Goal: Find specific page/section: Find specific page/section

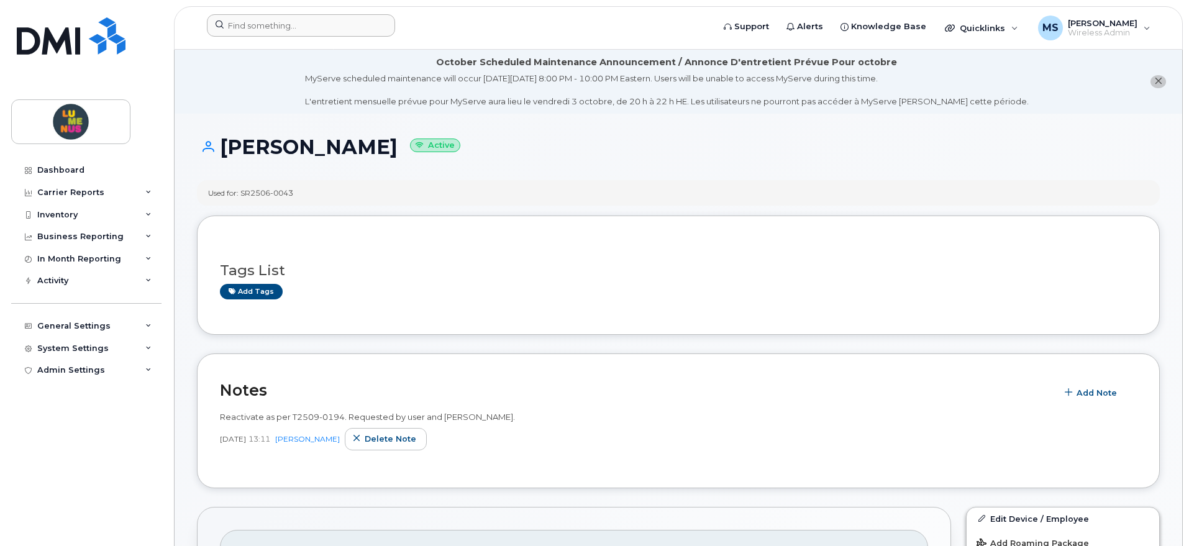
scroll to position [388, 0]
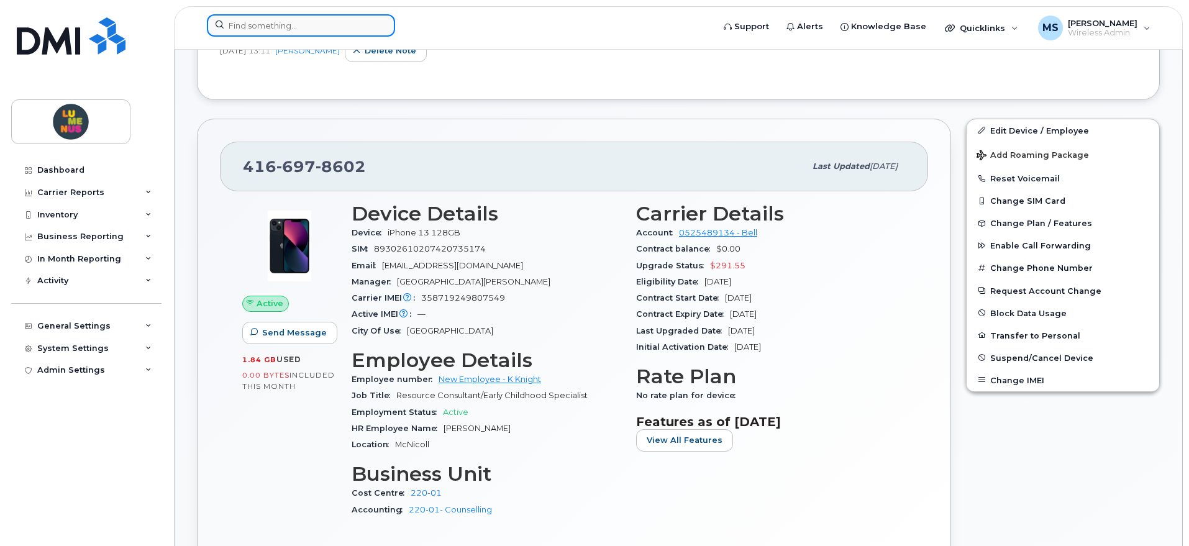
click at [362, 28] on input at bounding box center [301, 25] width 188 height 22
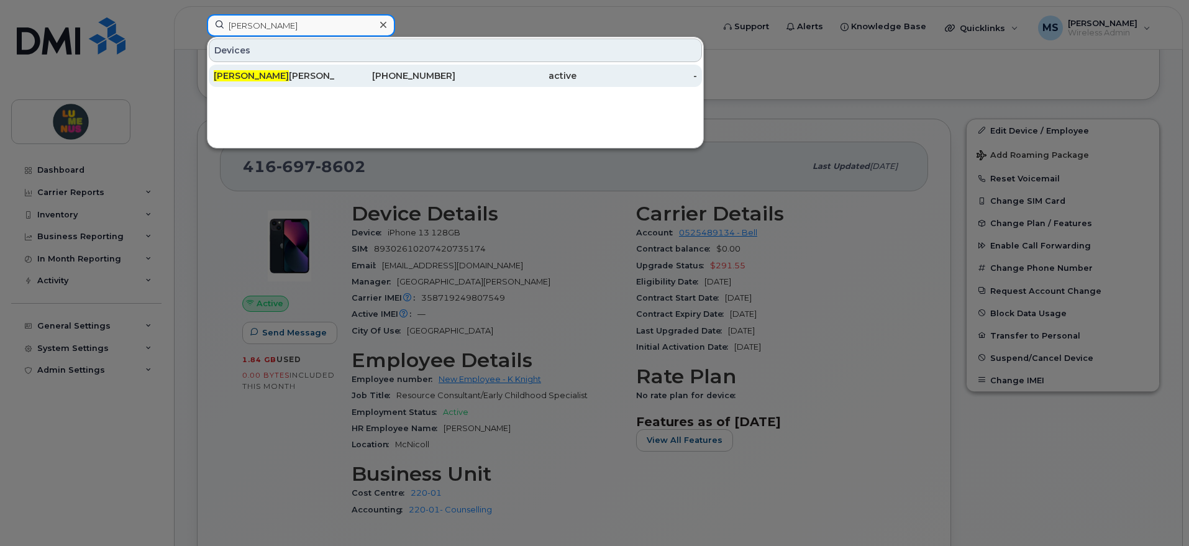
type input "FARR"
click at [268, 70] on div "Farr ah Ladha" at bounding box center [274, 76] width 121 height 12
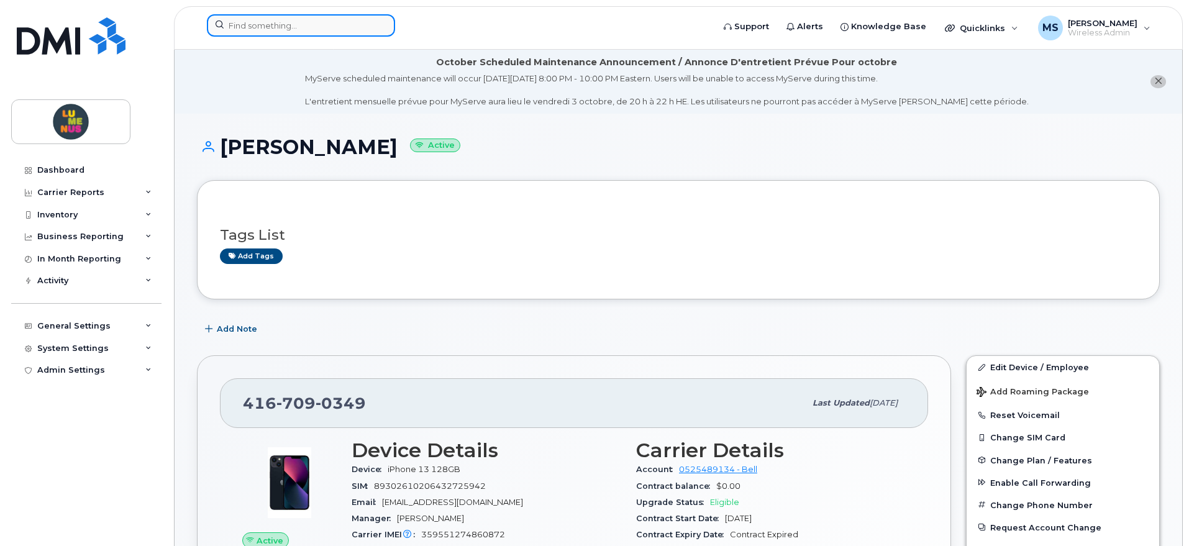
click at [322, 33] on input at bounding box center [301, 25] width 188 height 22
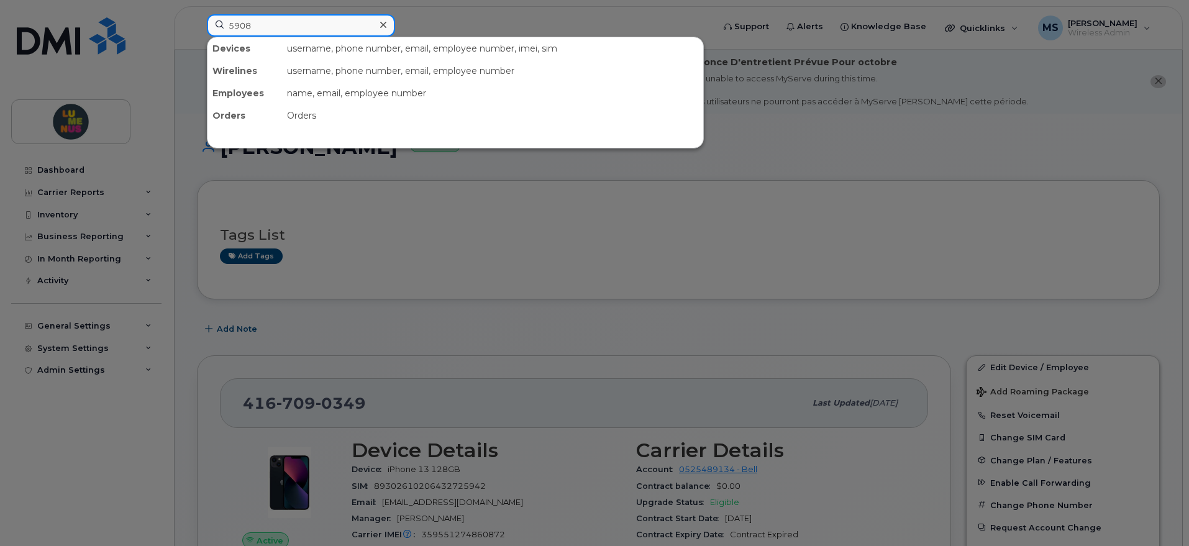
type input "5908"
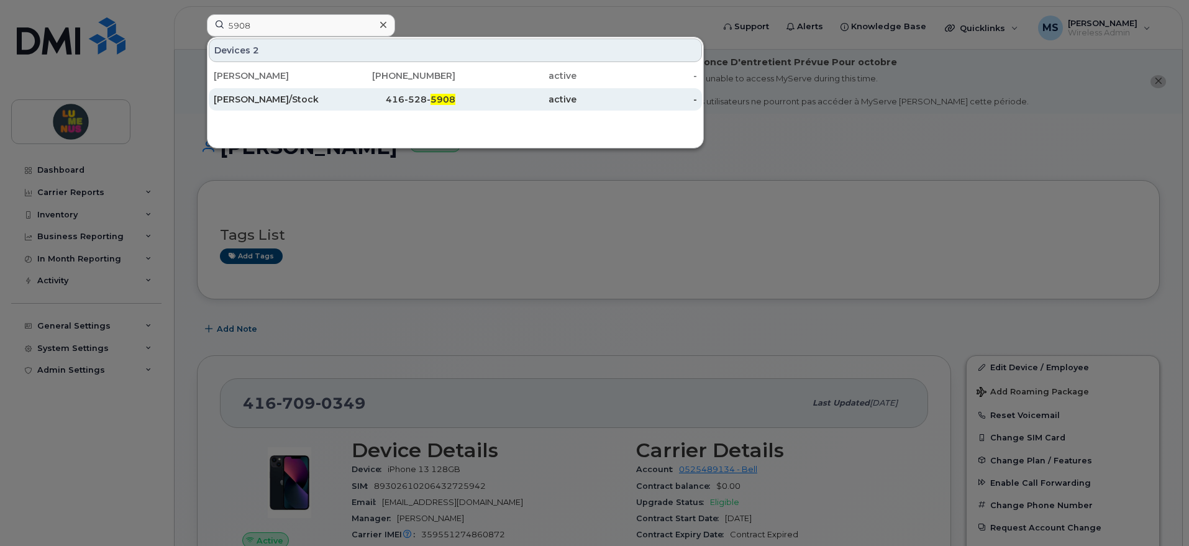
click at [388, 96] on div "416-528- 5908" at bounding box center [395, 99] width 121 height 12
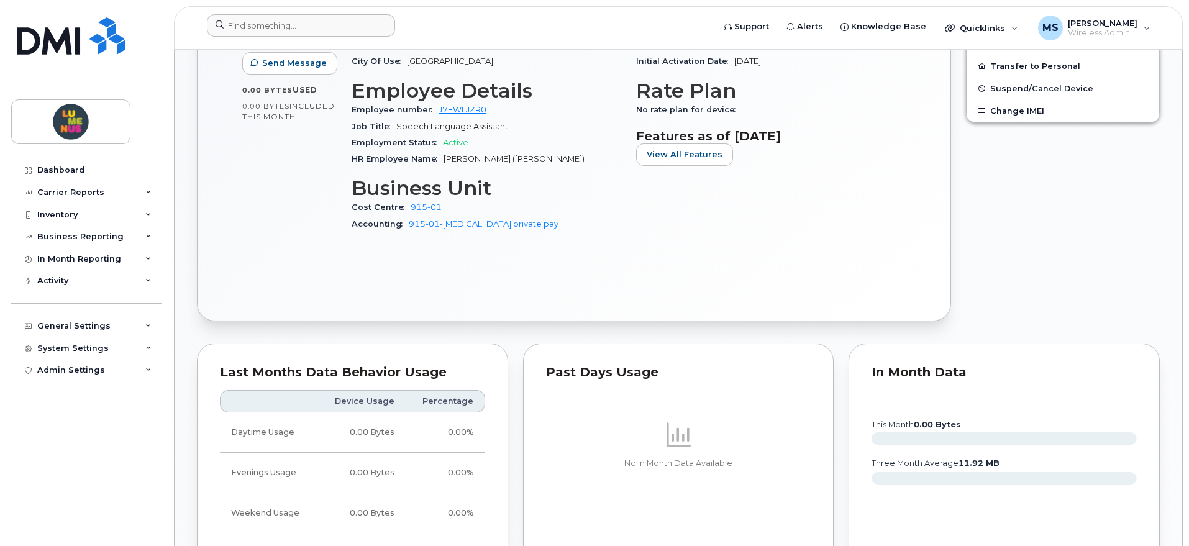
scroll to position [699, 0]
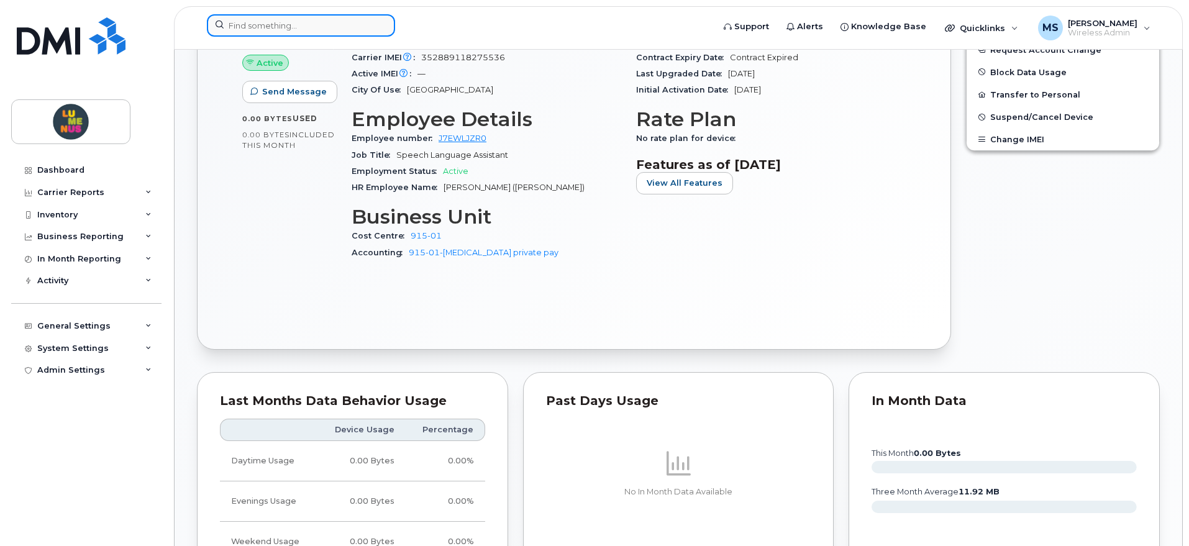
click at [343, 19] on input at bounding box center [301, 25] width 188 height 22
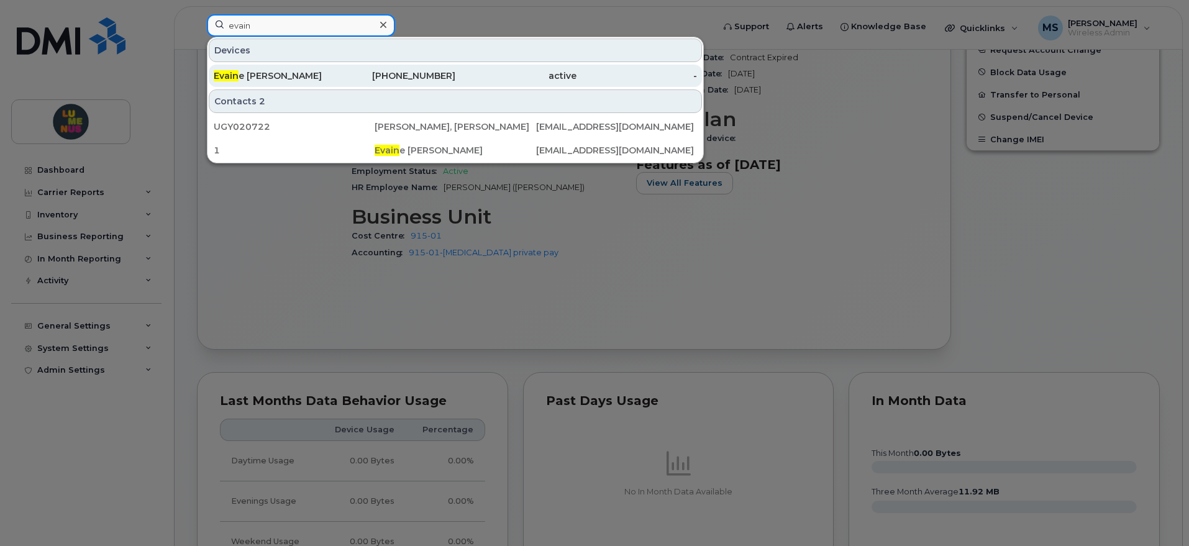
type input "evain"
click at [316, 78] on div "Evain e Chan" at bounding box center [274, 76] width 121 height 12
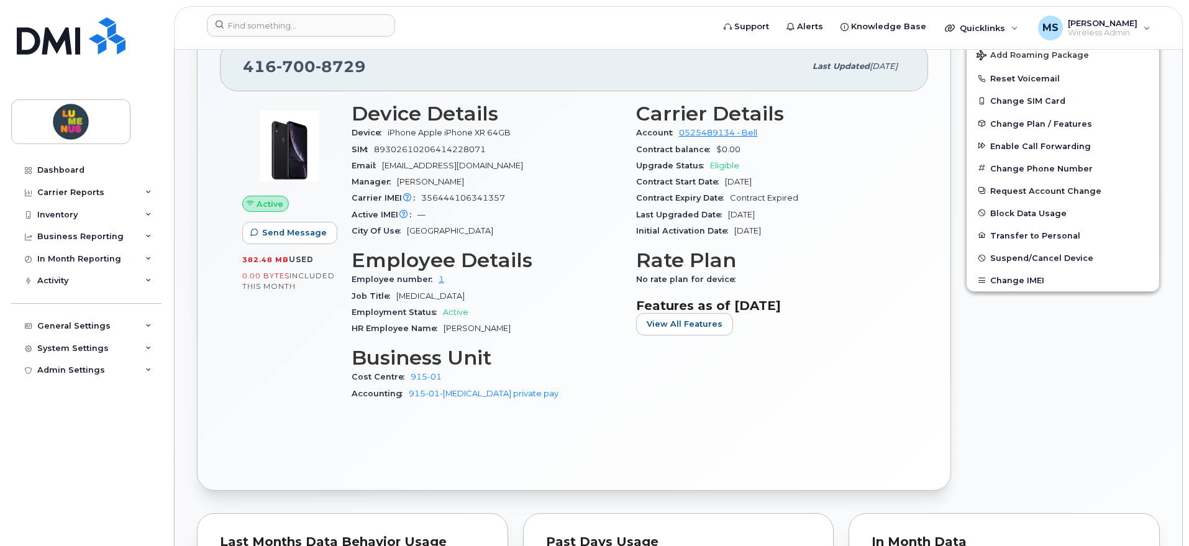
scroll to position [311, 0]
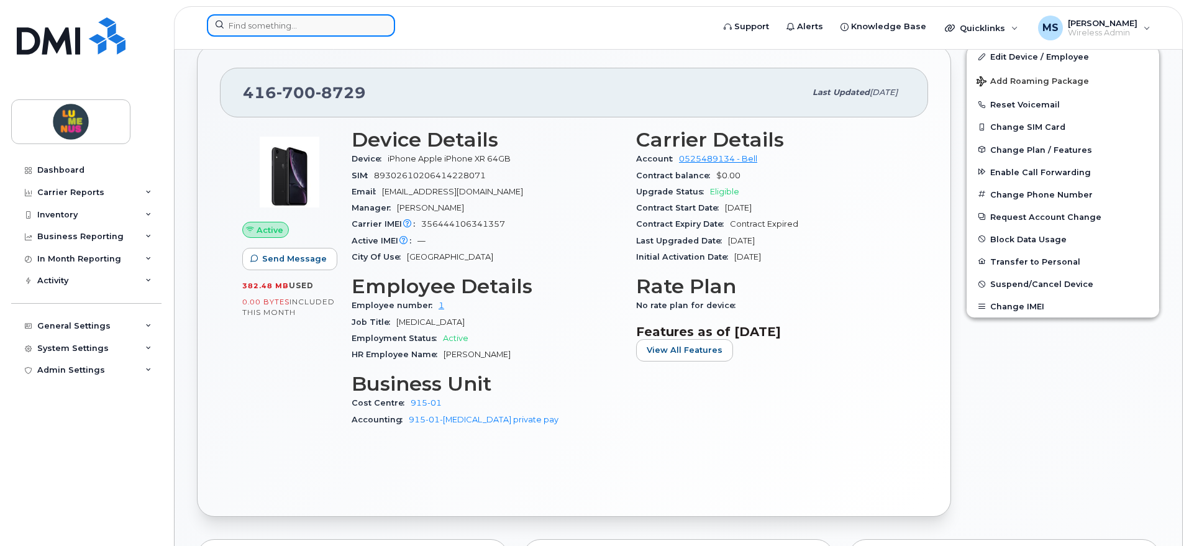
click at [321, 19] on input at bounding box center [301, 25] width 188 height 22
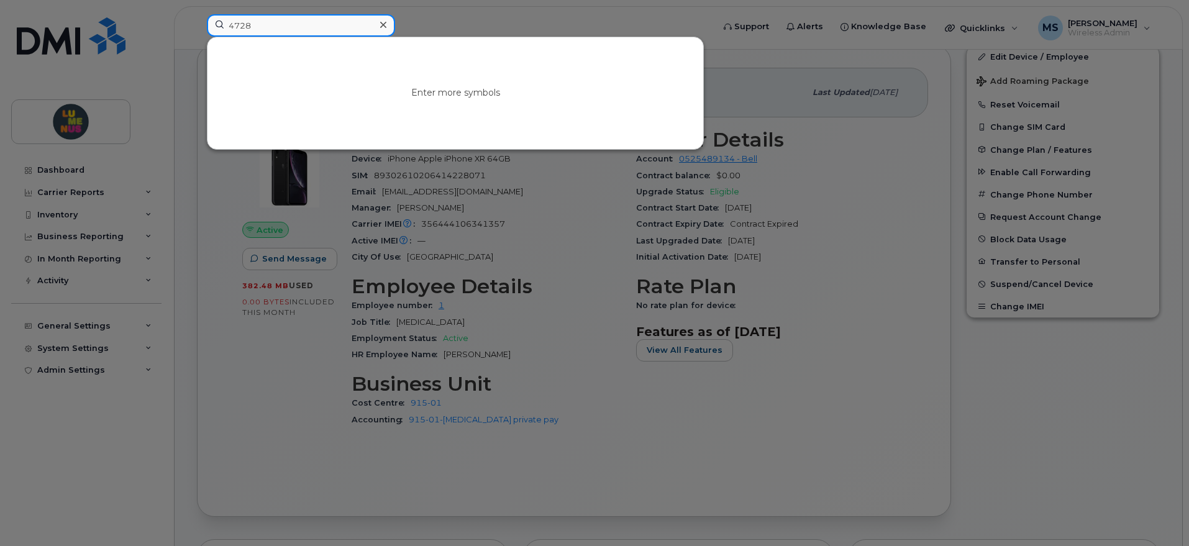
type input "4728"
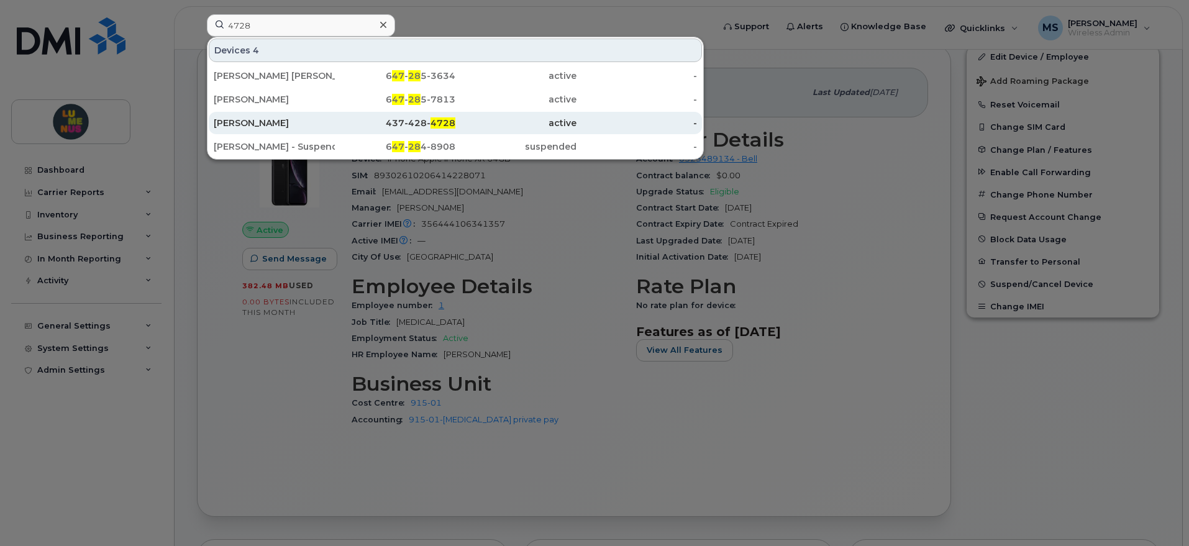
click at [258, 117] on div "Angelica Garay Castro" at bounding box center [274, 123] width 121 height 12
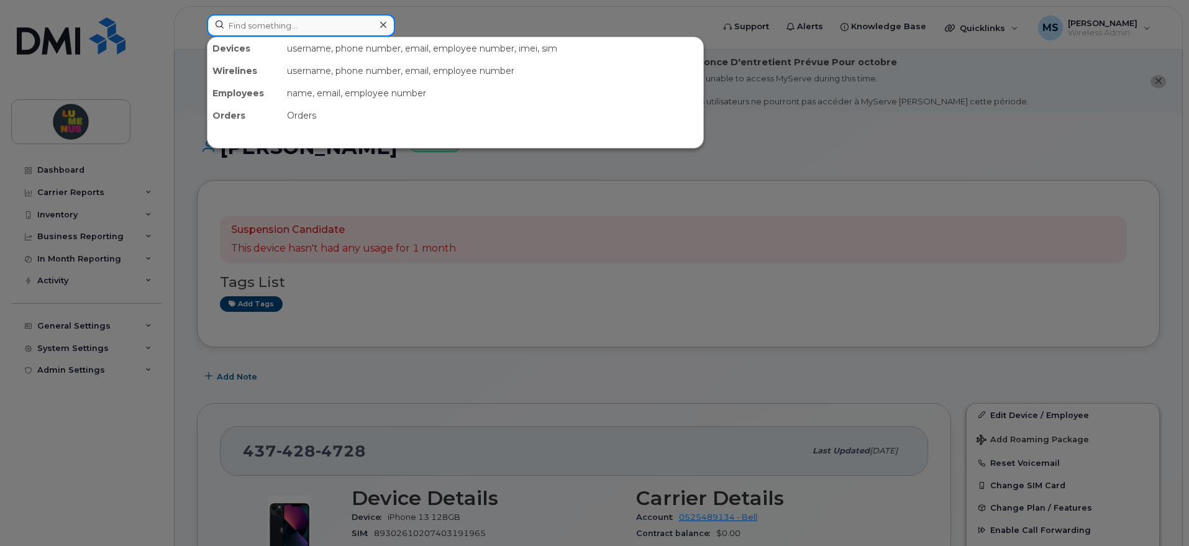
click at [329, 30] on input at bounding box center [301, 25] width 188 height 22
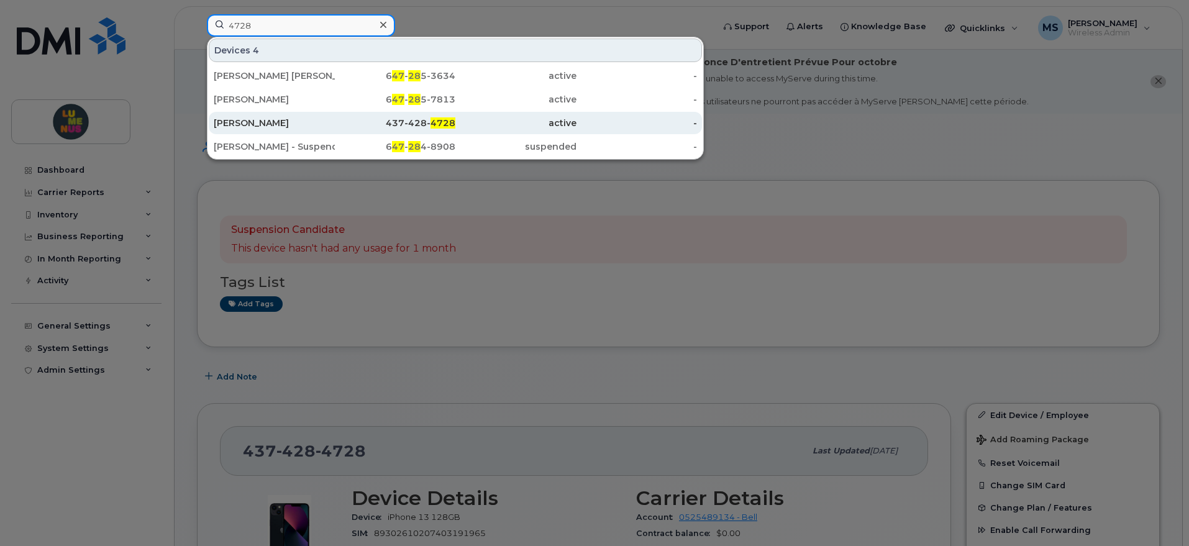
type input "4728"
click at [306, 121] on div "Angelica Garay Castro" at bounding box center [274, 123] width 121 height 12
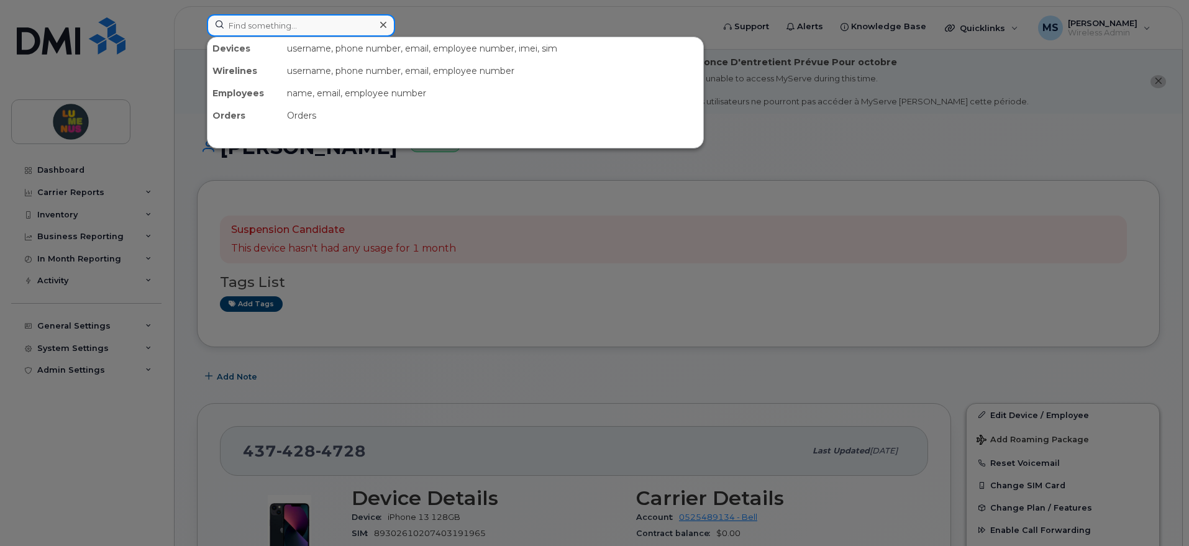
click at [318, 31] on input at bounding box center [301, 25] width 188 height 22
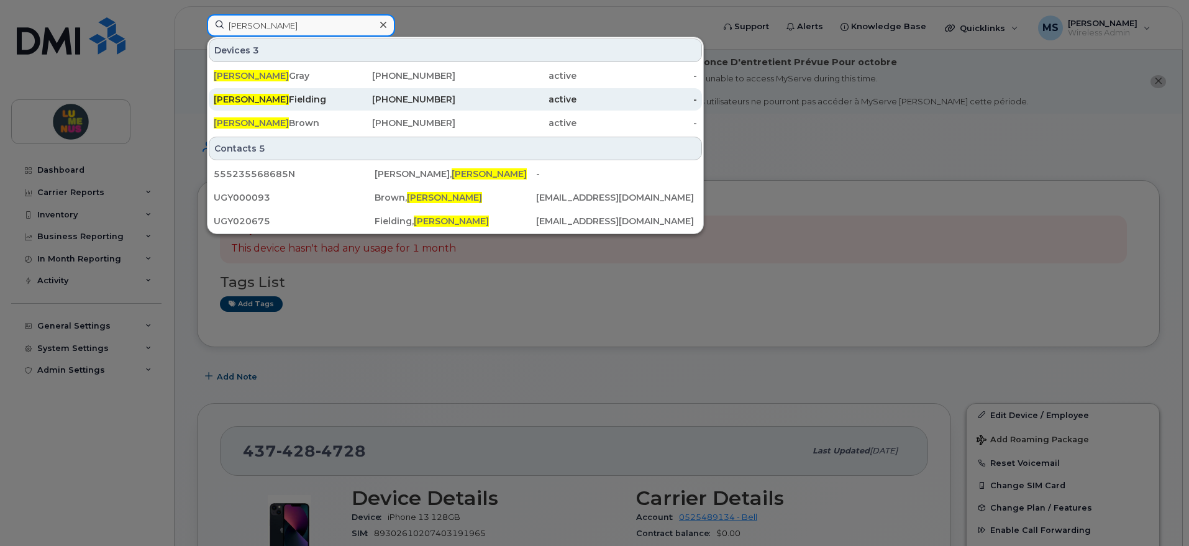
type input "melissa"
click at [261, 96] on div "Melissa Fielding" at bounding box center [274, 99] width 121 height 12
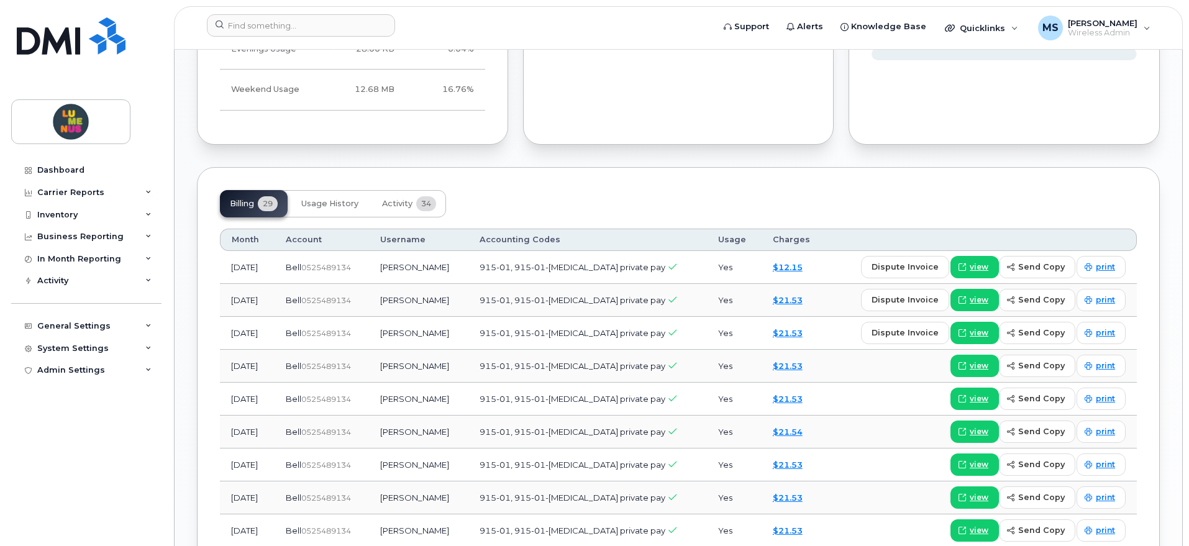
scroll to position [932, 0]
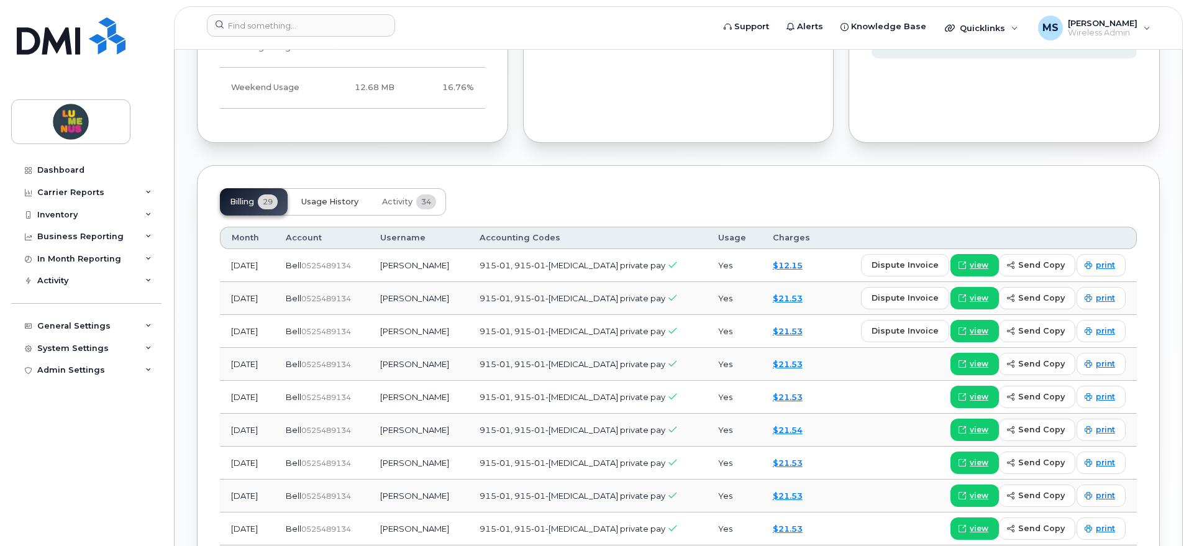
click at [320, 200] on span "Usage History" at bounding box center [329, 202] width 57 height 10
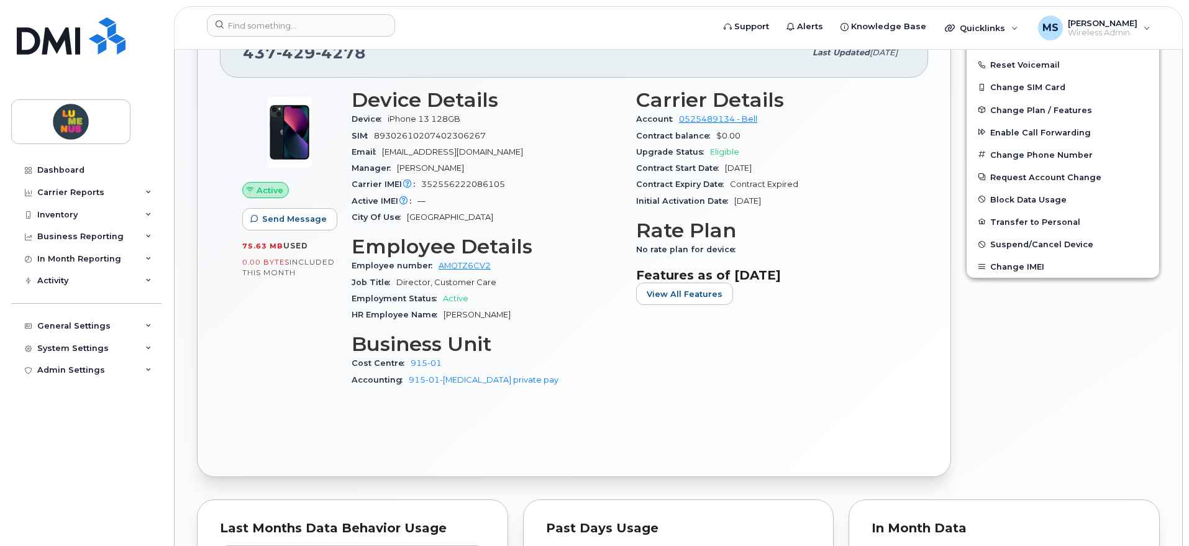
scroll to position [233, 0]
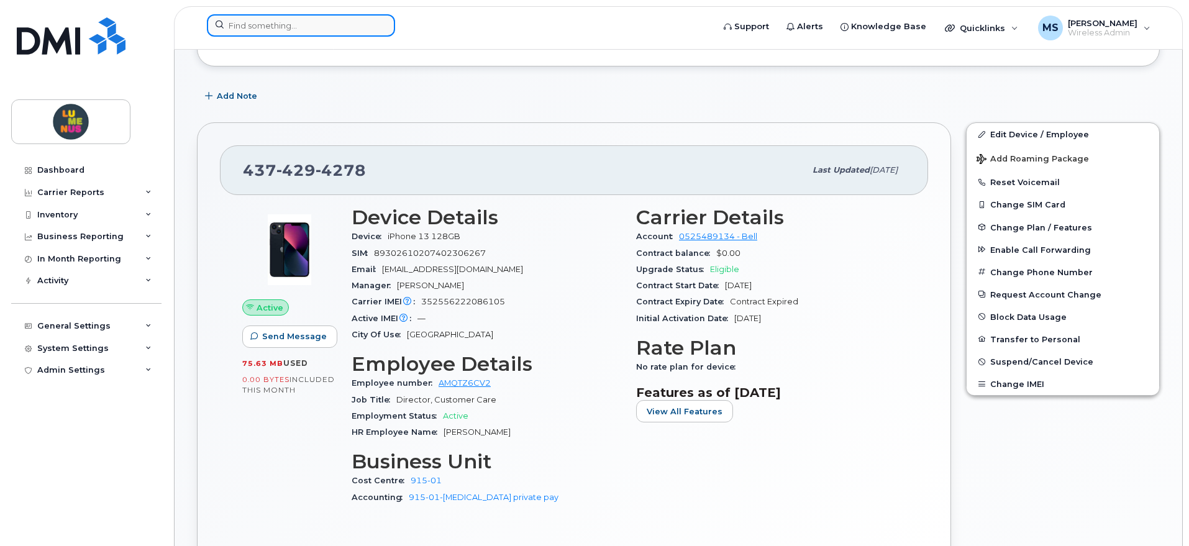
click at [310, 24] on input at bounding box center [301, 25] width 188 height 22
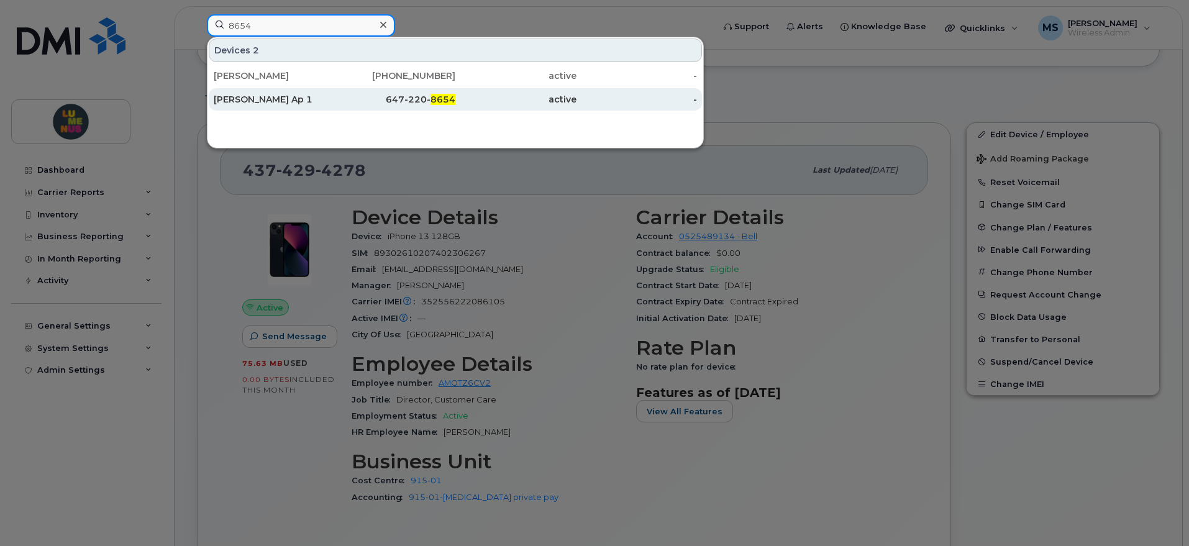
type input "8654"
click at [279, 94] on div "[PERSON_NAME] Ap 1" at bounding box center [274, 99] width 121 height 12
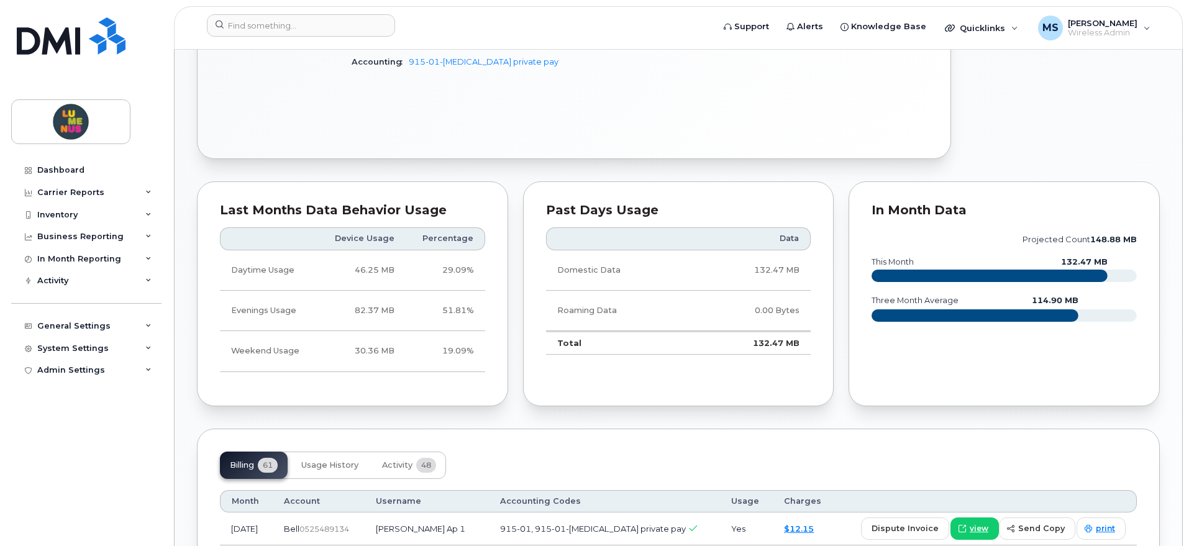
scroll to position [854, 0]
